Goal: Navigation & Orientation: Find specific page/section

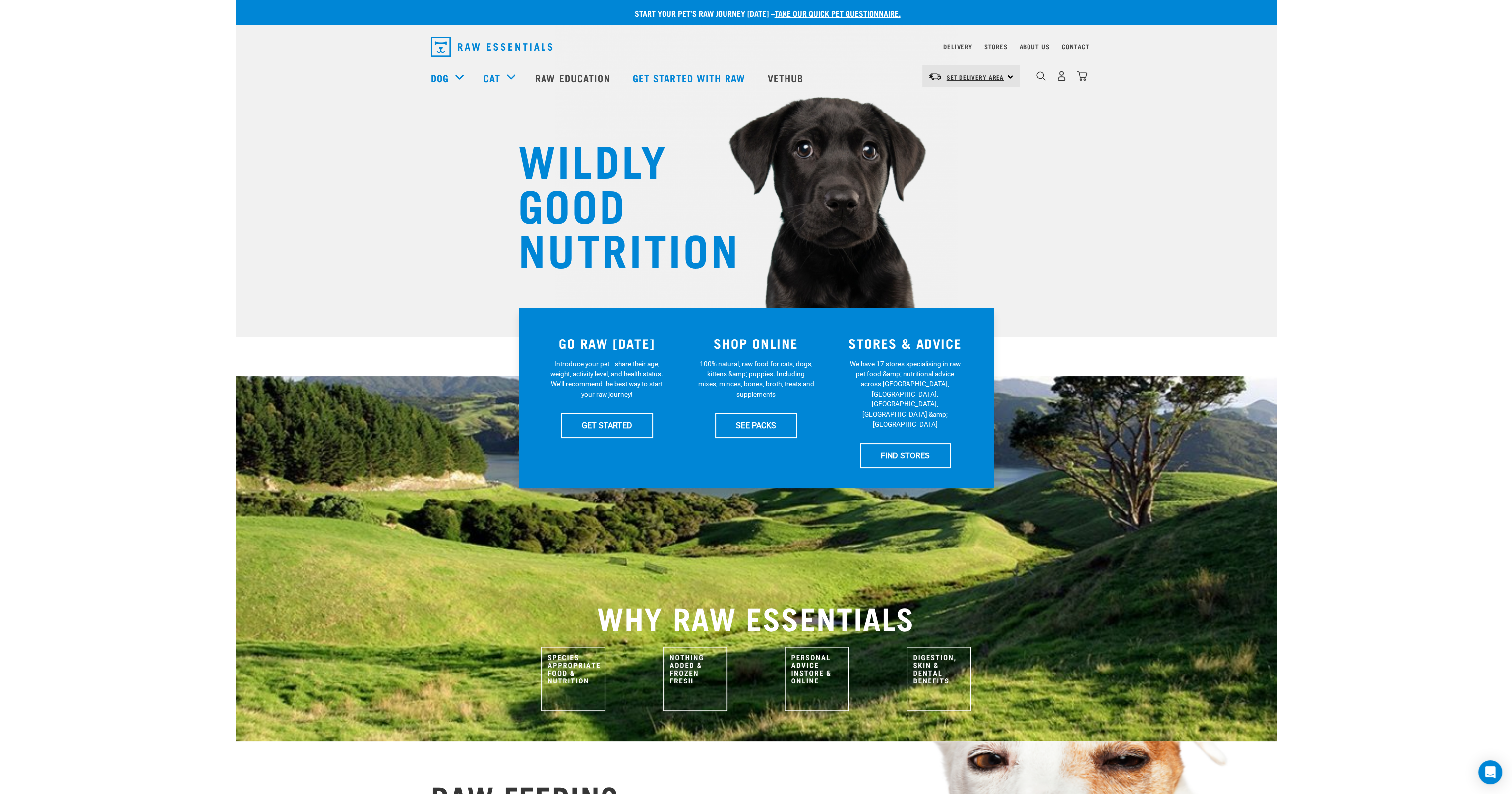
click at [956, 79] on span "Set Delivery Area" at bounding box center [975, 77] width 58 height 4
click at [951, 104] on link "[GEOGRAPHIC_DATA]" at bounding box center [970, 104] width 95 height 22
click at [997, 82] on div "North Island North Island South Island" at bounding box center [971, 77] width 97 height 23
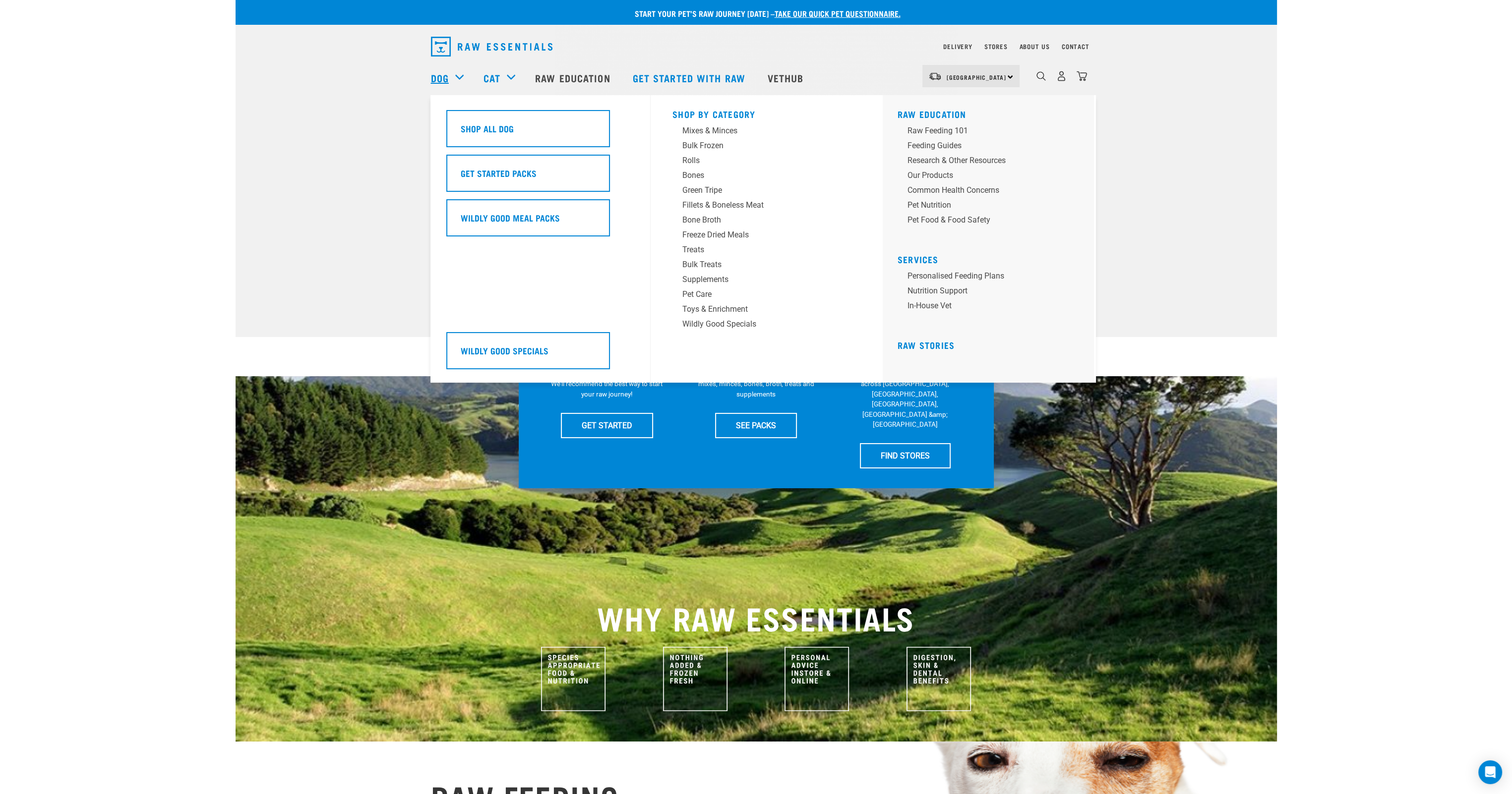
click at [444, 82] on link "Dog" at bounding box center [440, 78] width 18 height 15
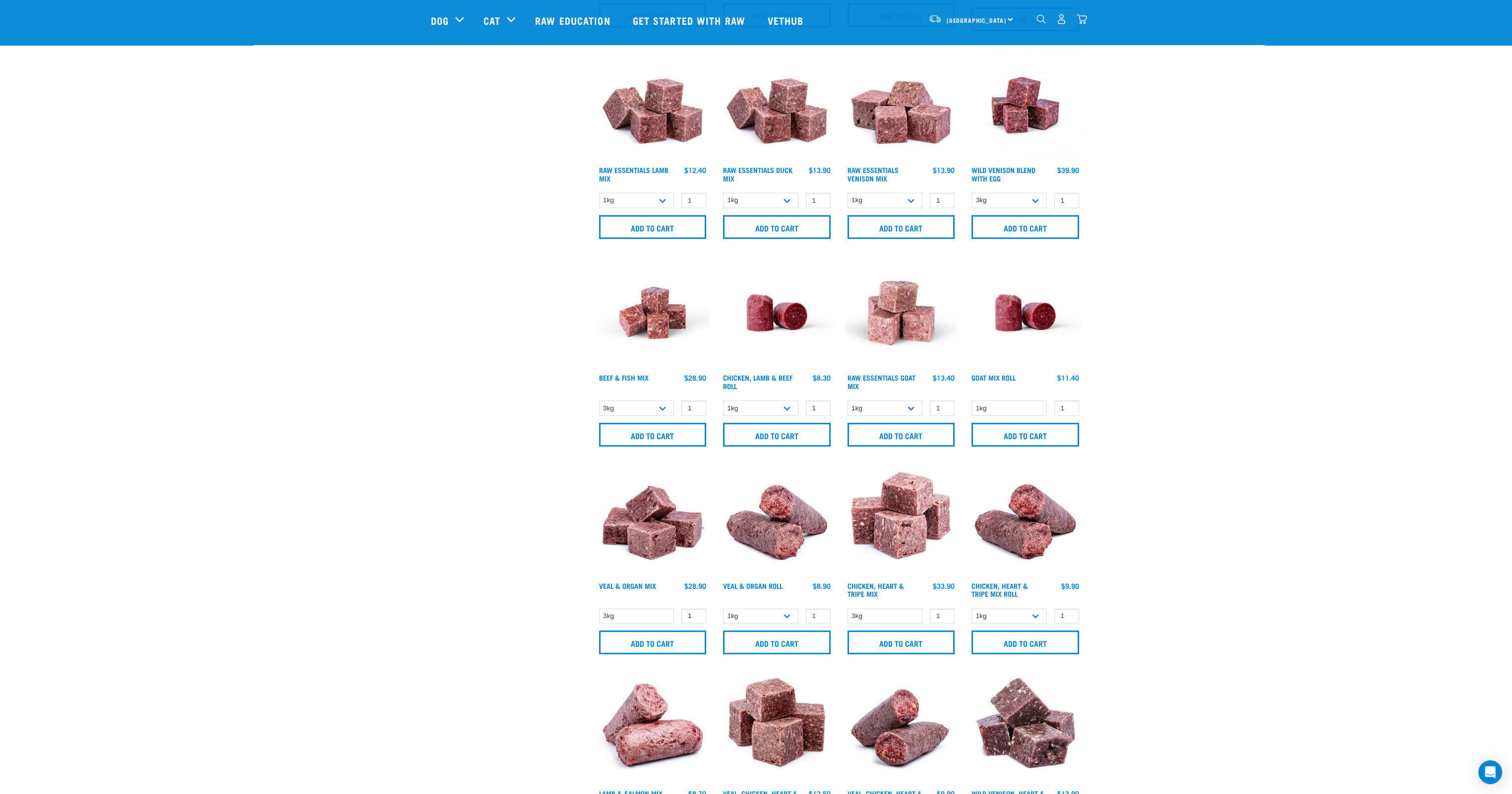
scroll to position [645, 0]
